Goal: Book appointment/travel/reservation

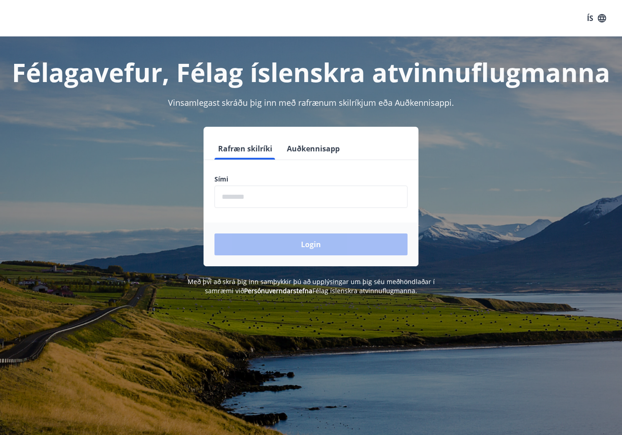
click at [237, 199] on input "phone" at bounding box center [311, 196] width 193 height 22
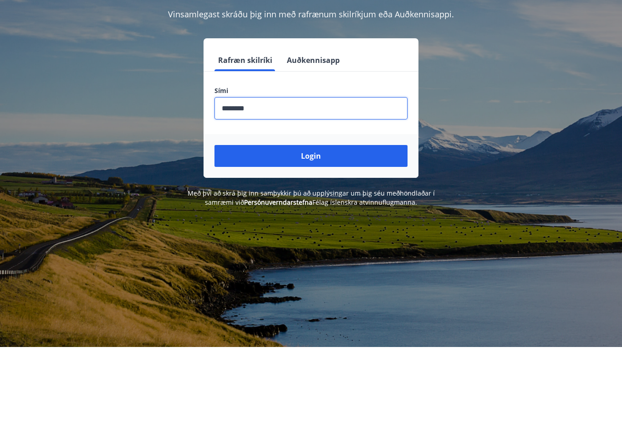
type input "********"
click at [315, 233] on button "Login" at bounding box center [311, 244] width 193 height 22
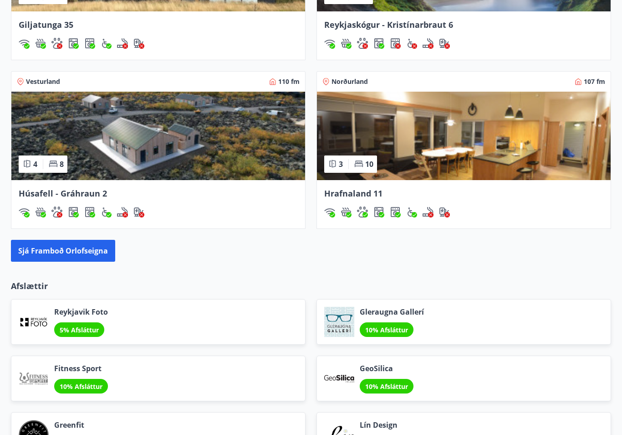
scroll to position [771, 0]
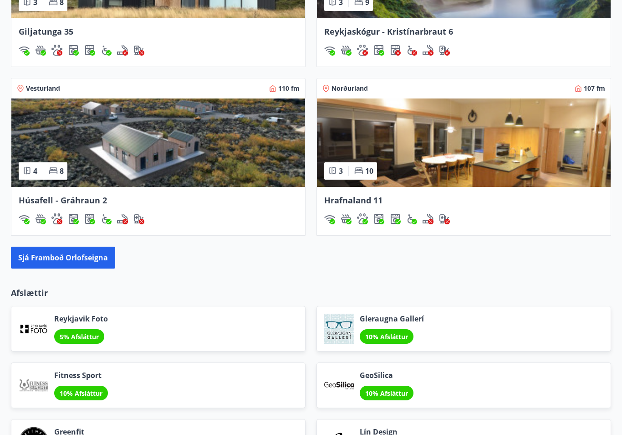
click at [360, 201] on span "Hrafnaland 11" at bounding box center [353, 200] width 58 height 11
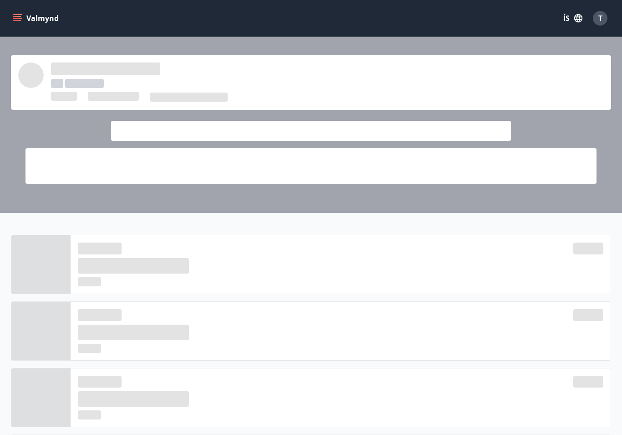
scroll to position [771, 0]
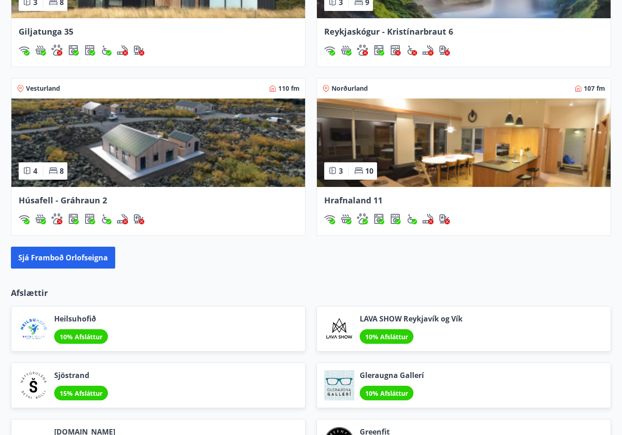
click at [72, 257] on button "Sjá framboð orlofseigna" at bounding box center [63, 258] width 104 height 22
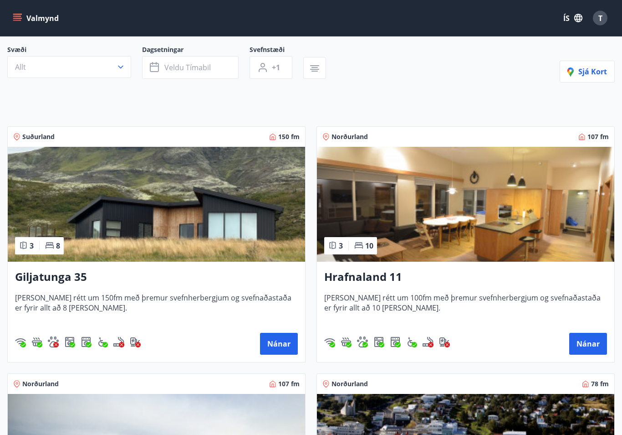
click at [455, 279] on h3 "Hrafnaland 11" at bounding box center [465, 277] width 283 height 16
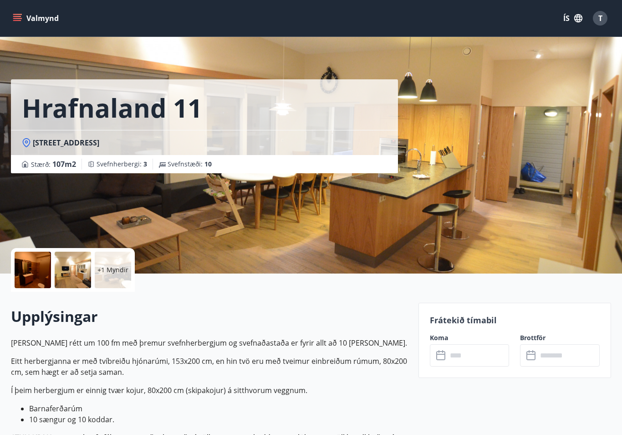
click at [20, 16] on icon "menu" at bounding box center [17, 16] width 8 height 1
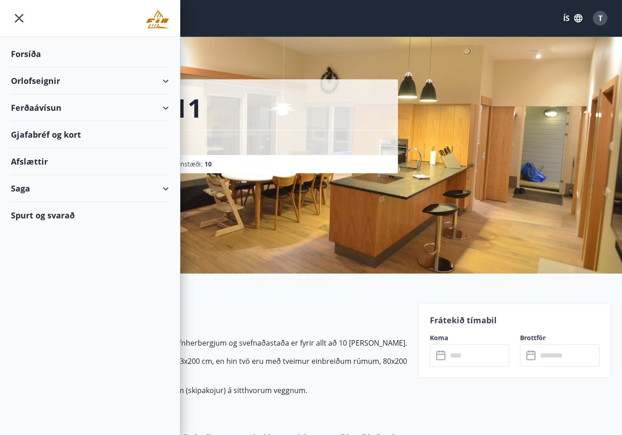
click at [61, 86] on div "Orlofseignir" at bounding box center [90, 80] width 158 height 27
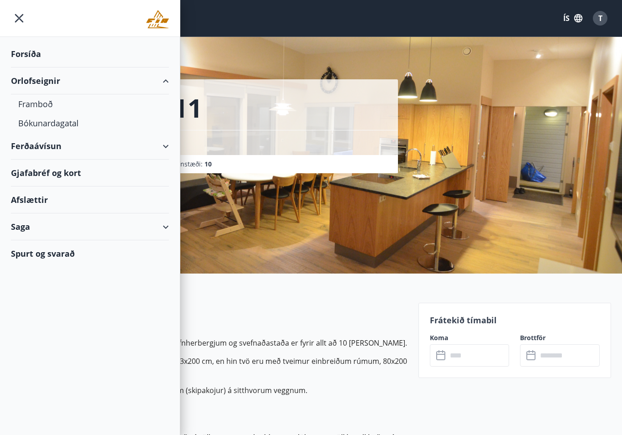
click at [41, 108] on div "Framboð" at bounding box center [90, 103] width 144 height 19
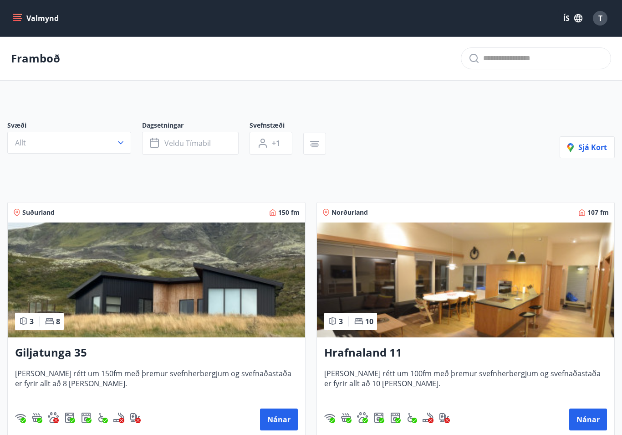
click at [595, 149] on span "Sjá kort" at bounding box center [588, 147] width 40 height 10
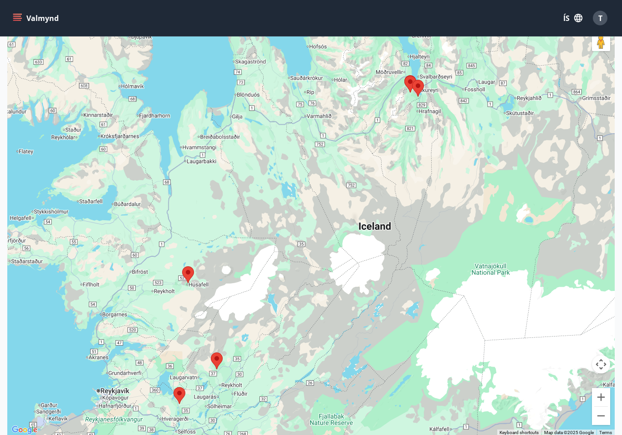
scroll to position [118, 0]
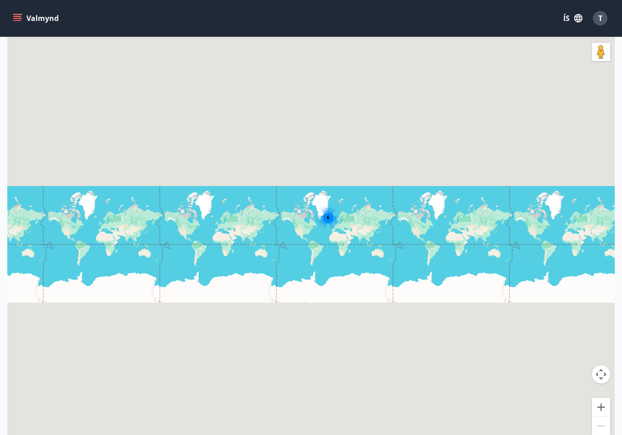
click at [17, 15] on icon "menu" at bounding box center [17, 18] width 9 height 9
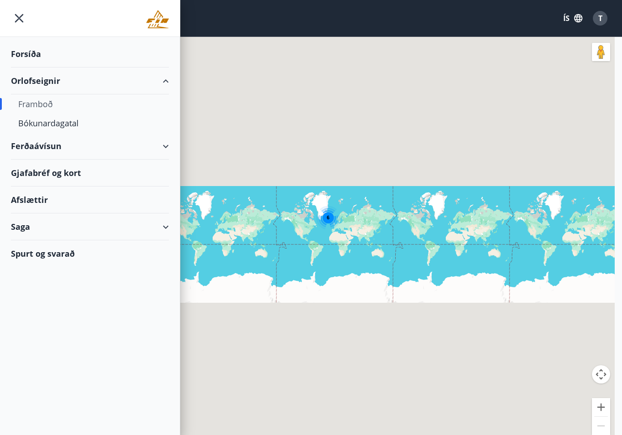
click at [41, 102] on div "Framboð" at bounding box center [90, 103] width 144 height 19
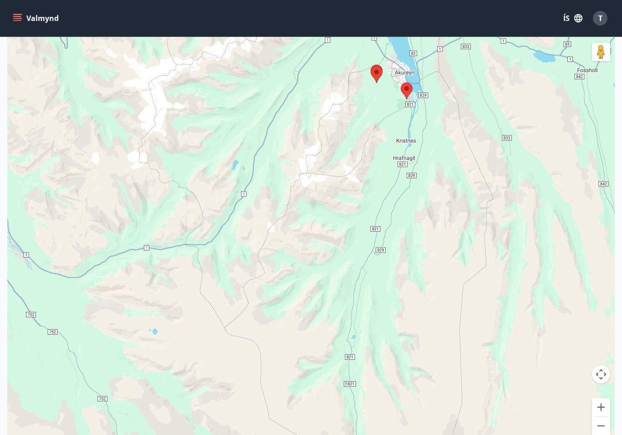
click at [16, 11] on button "Valmynd" at bounding box center [36, 18] width 51 height 16
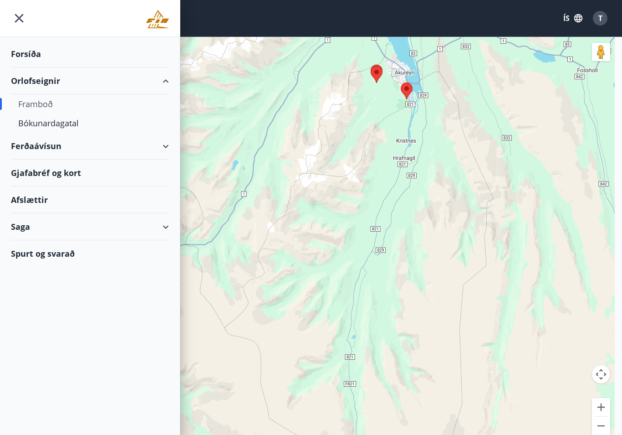
click at [18, 17] on icon "menu" at bounding box center [19, 18] width 9 height 9
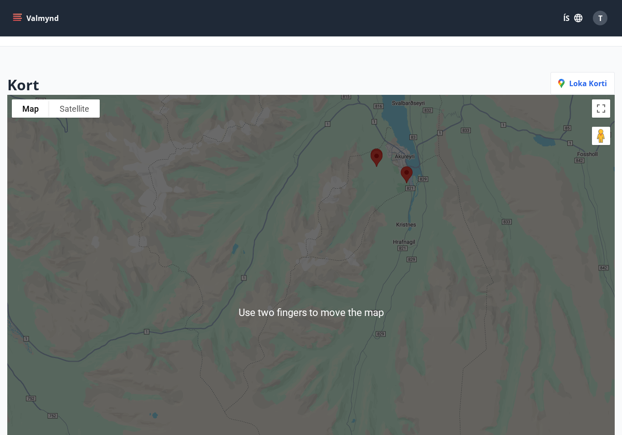
scroll to position [32, 0]
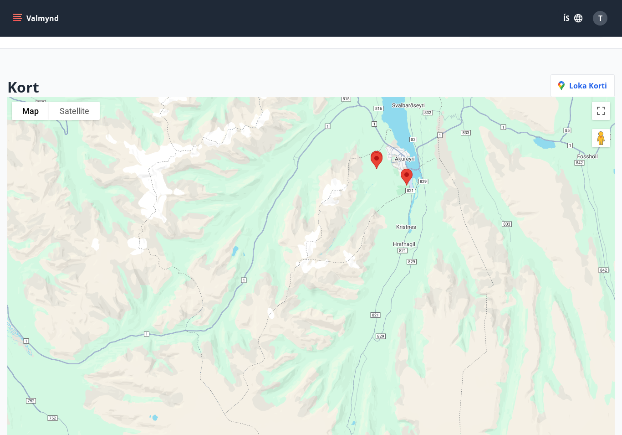
click at [586, 83] on span "Loka korti" at bounding box center [583, 86] width 49 height 10
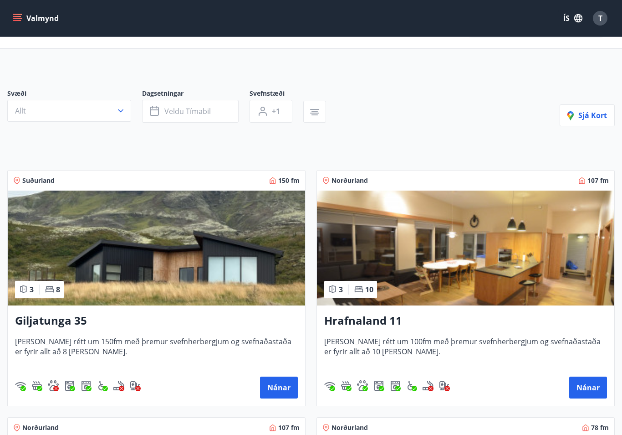
click at [345, 289] on div "3 10" at bounding box center [350, 289] width 53 height 17
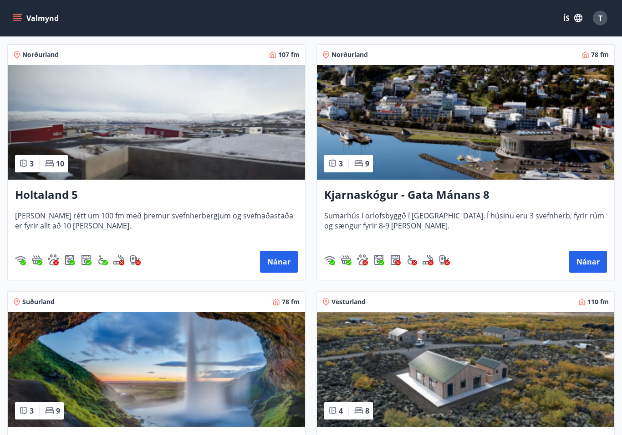
scroll to position [405, 0]
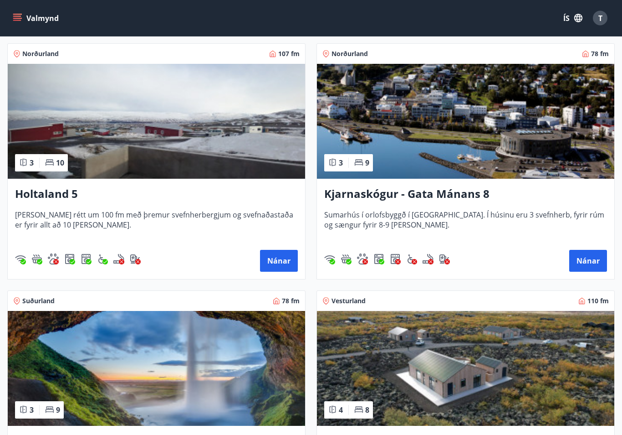
click at [272, 265] on button "Nánar" at bounding box center [279, 261] width 38 height 22
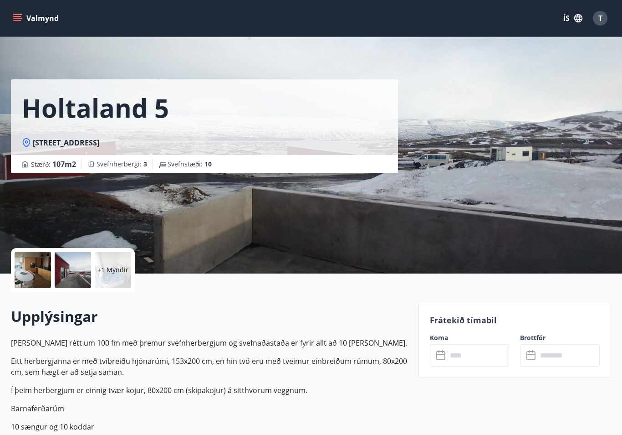
click at [491, 122] on div "Holtaland 5 Holtaland 5, 601 Akureyri Stærð : 107 m2 Svefnherbergi : 3 Svefnstæ…" at bounding box center [311, 136] width 601 height 273
click at [452, 360] on input "text" at bounding box center [478, 355] width 62 height 22
click at [452, 345] on input "text" at bounding box center [478, 355] width 62 height 22
click at [456, 316] on p "Frátekið tímabil" at bounding box center [515, 320] width 170 height 12
click at [451, 325] on p "Frátekið tímabil" at bounding box center [515, 320] width 170 height 12
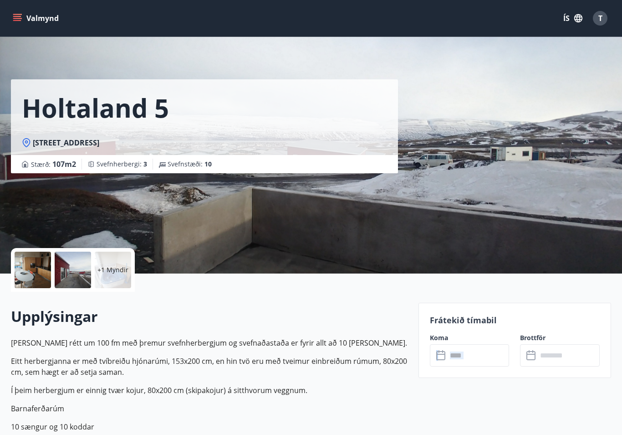
click at [446, 321] on p "Frátekið tímabil" at bounding box center [515, 320] width 170 height 12
click at [444, 361] on div "​ ​" at bounding box center [470, 355] width 80 height 22
click at [448, 363] on input "text" at bounding box center [478, 355] width 62 height 22
click at [464, 321] on p "Frátekið tímabil" at bounding box center [515, 320] width 170 height 12
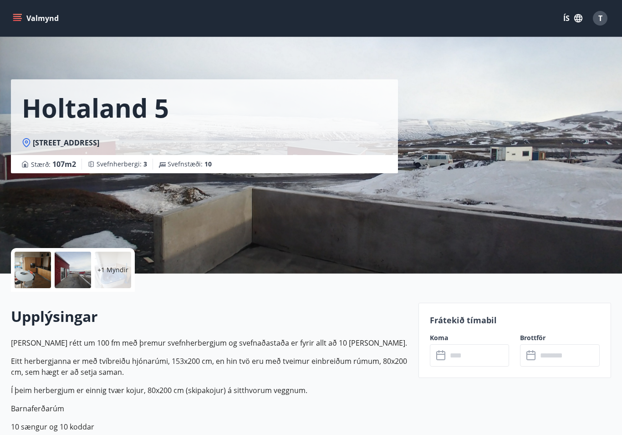
scroll to position [90, 0]
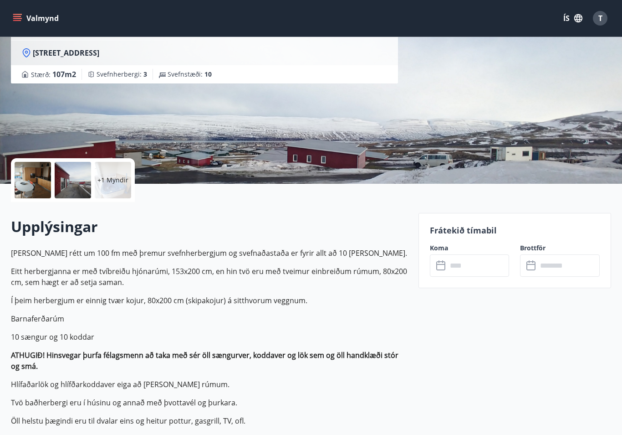
scroll to position [771, 0]
